Goal: Find specific page/section: Find specific page/section

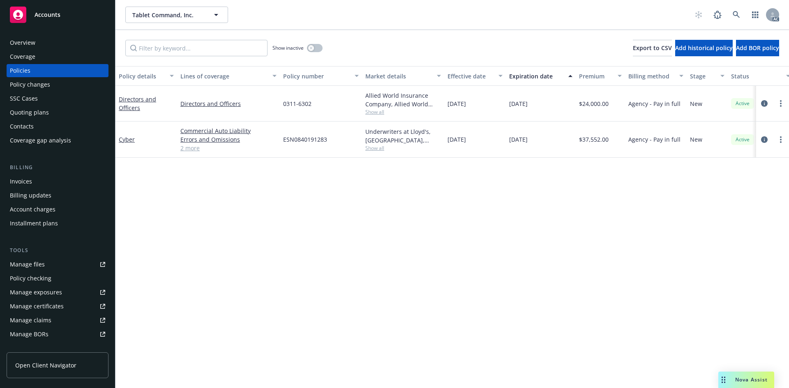
click at [189, 147] on link "2 more" at bounding box center [228, 148] width 96 height 9
